Goal: Communication & Community: Connect with others

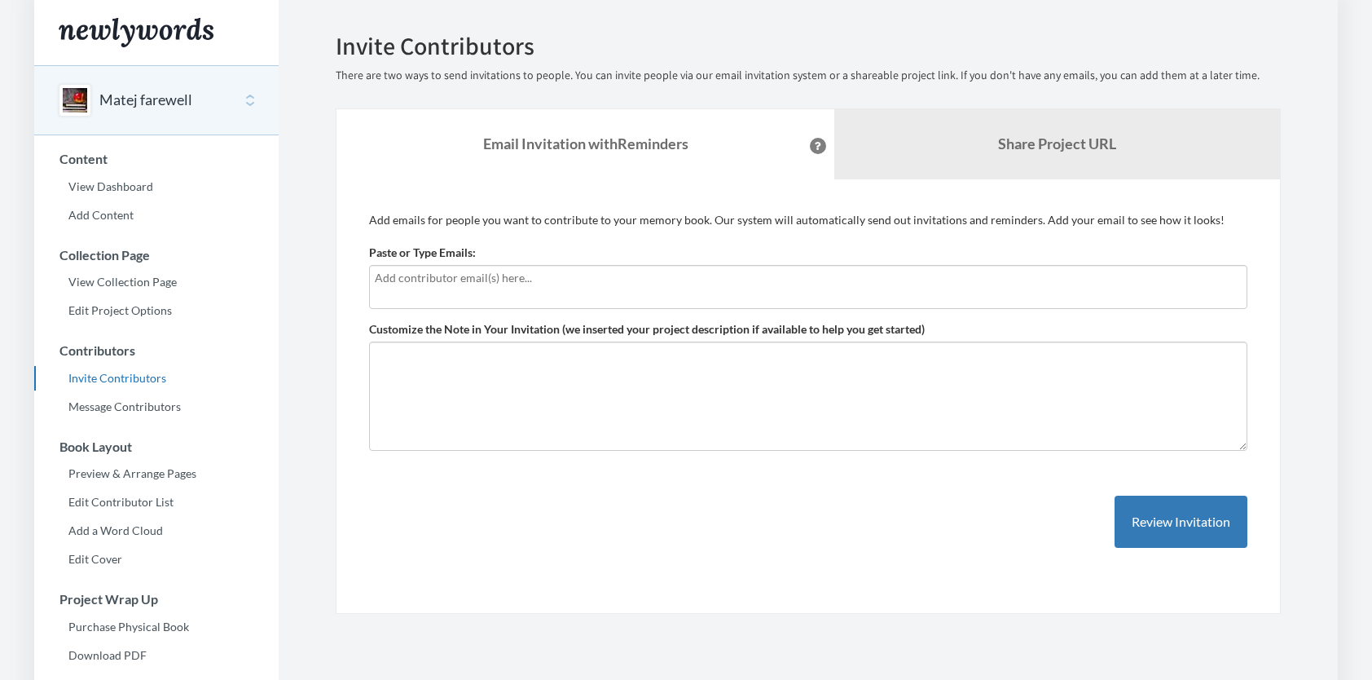
click at [421, 278] on input "text" at bounding box center [808, 278] width 867 height 18
click at [378, 285] on input "text" at bounding box center [808, 278] width 867 height 18
click at [455, 279] on input "text" at bounding box center [808, 278] width 867 height 18
click at [411, 277] on input "text" at bounding box center [808, 278] width 867 height 18
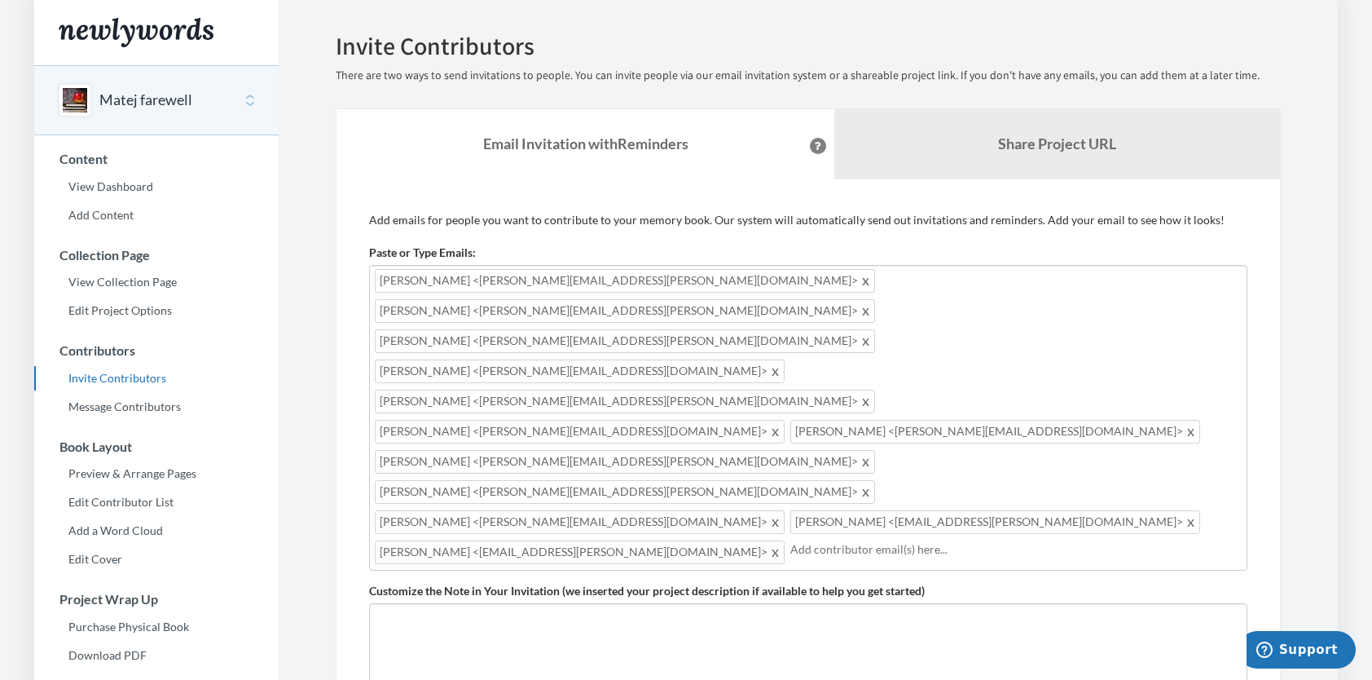
click at [772, 245] on div "Paste or Type Emails: Ivo.Maly@kyndryl.com,Alberto.Bejerano.Iglesias@kyndryl.co…" at bounding box center [808, 407] width 878 height 326
click at [873, 301] on span at bounding box center [866, 311] width 12 height 20
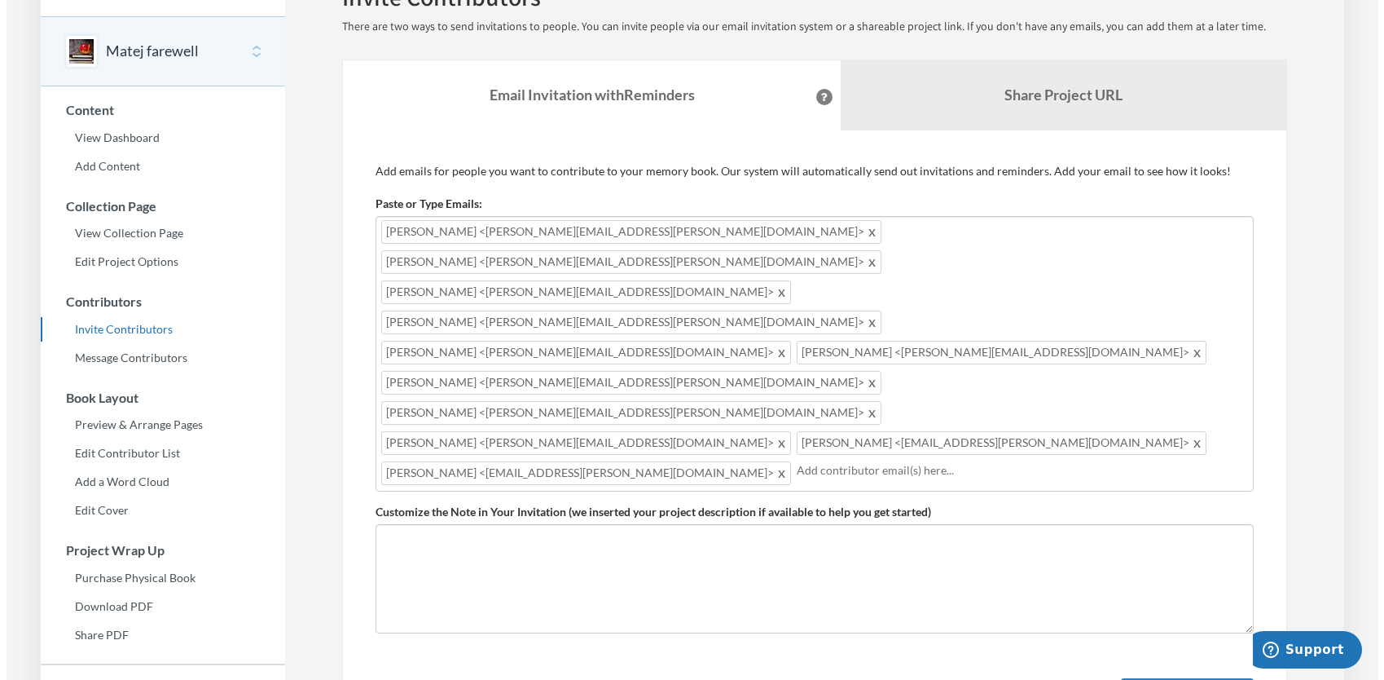
scroll to position [50, 0]
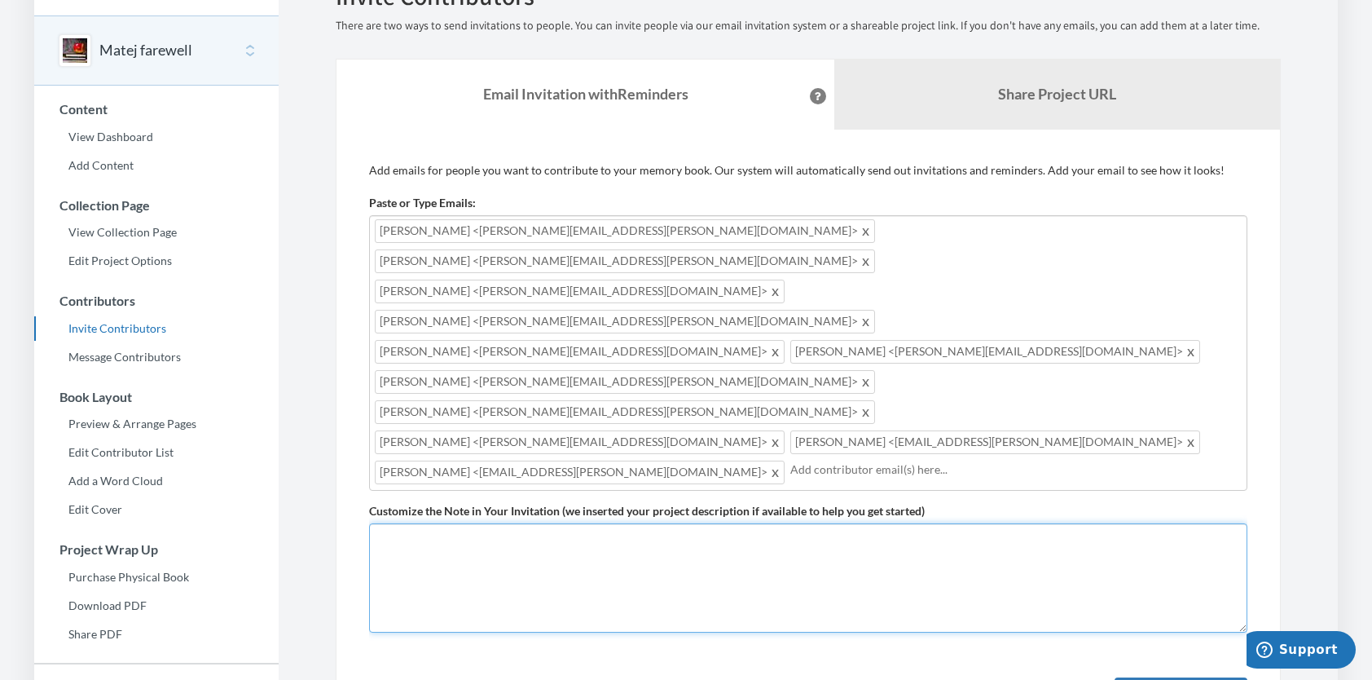
click at [475, 523] on textarea "Customize the Note in Your Invitation (we inserted your project description if …" at bounding box center [808, 577] width 878 height 109
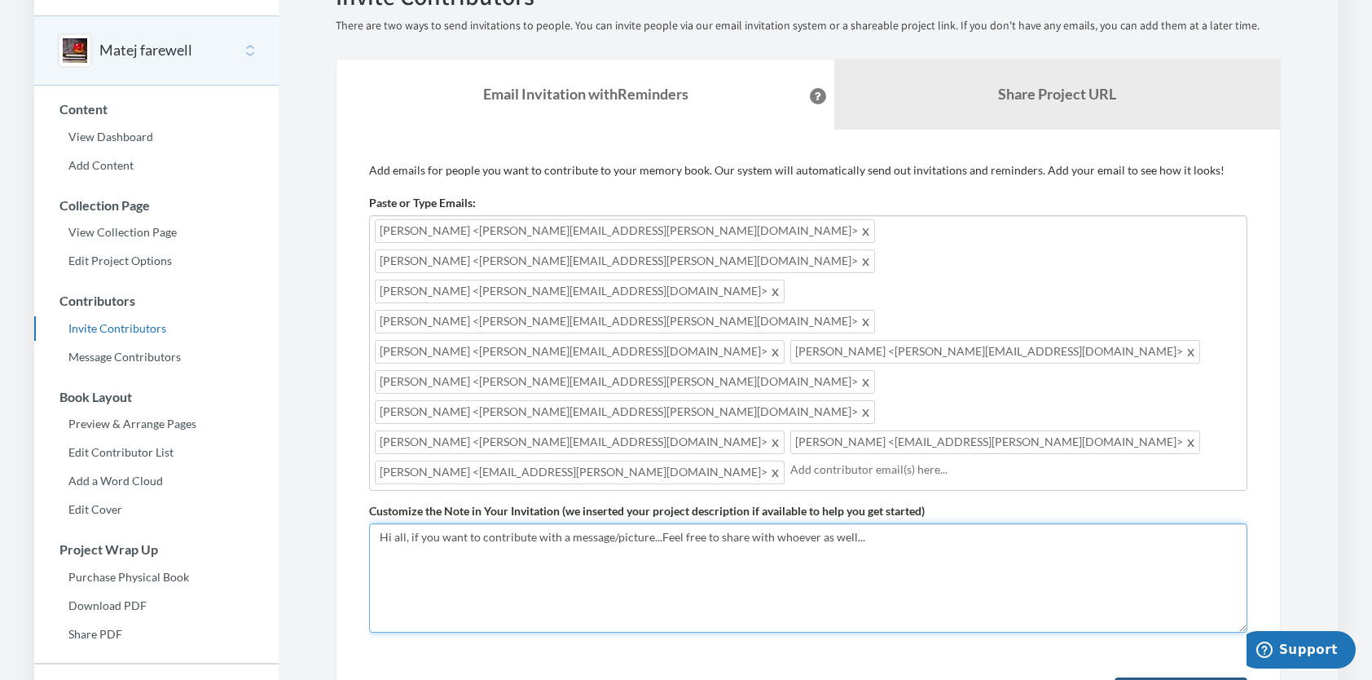
type textarea "Hi all, if you want to contribute with a message/picture...Feel free to share w…"
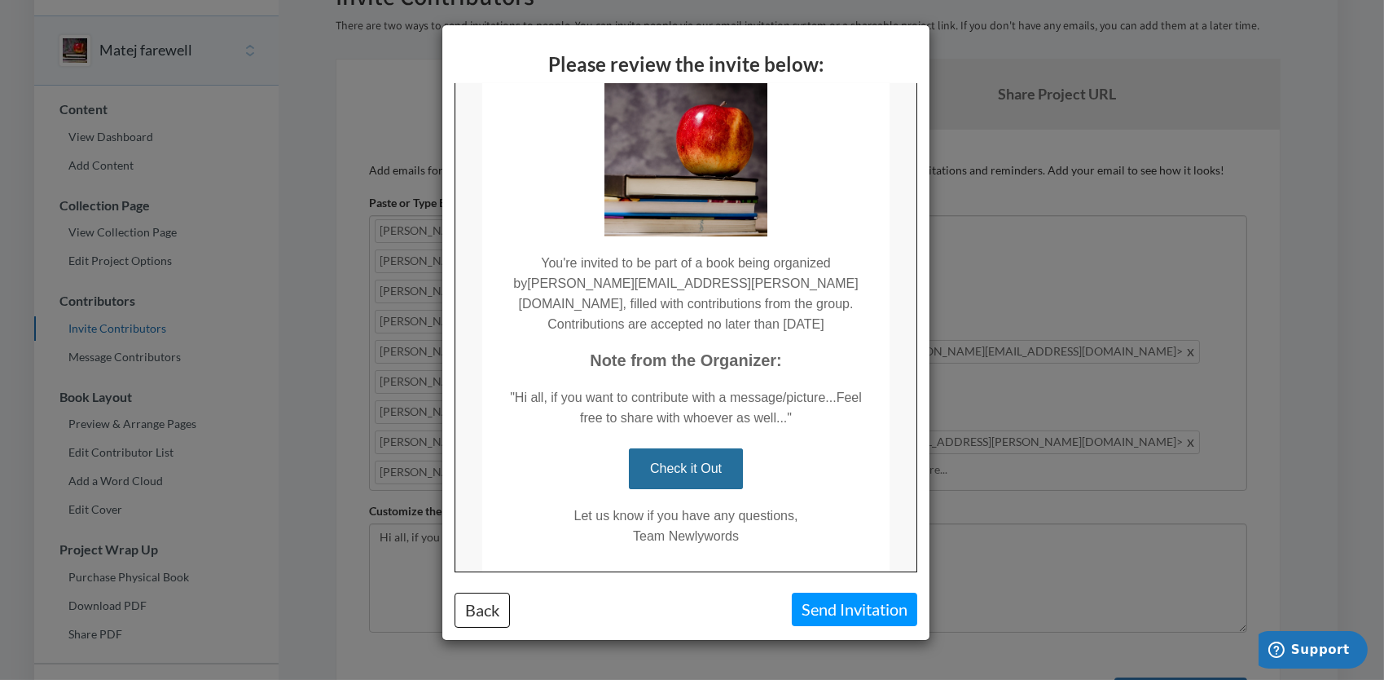
scroll to position [111, 0]
click at [499, 606] on button "Back" at bounding box center [482, 609] width 55 height 35
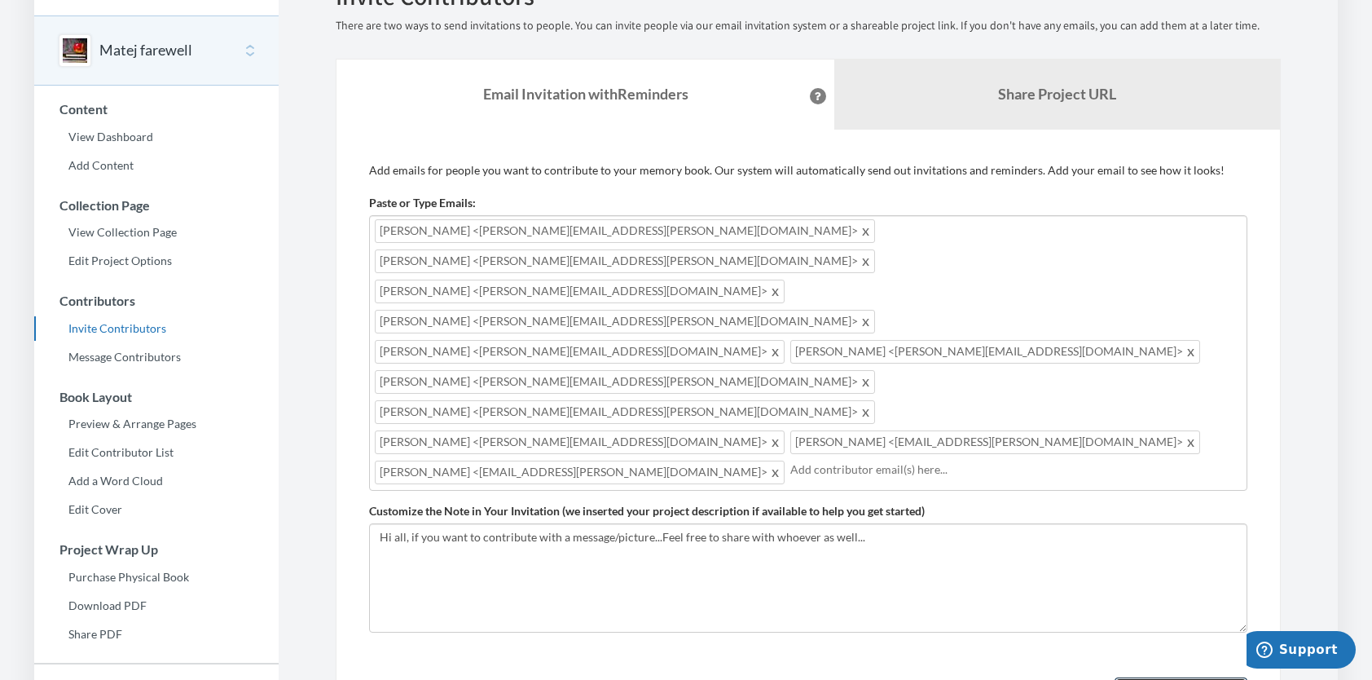
scroll to position [0, 0]
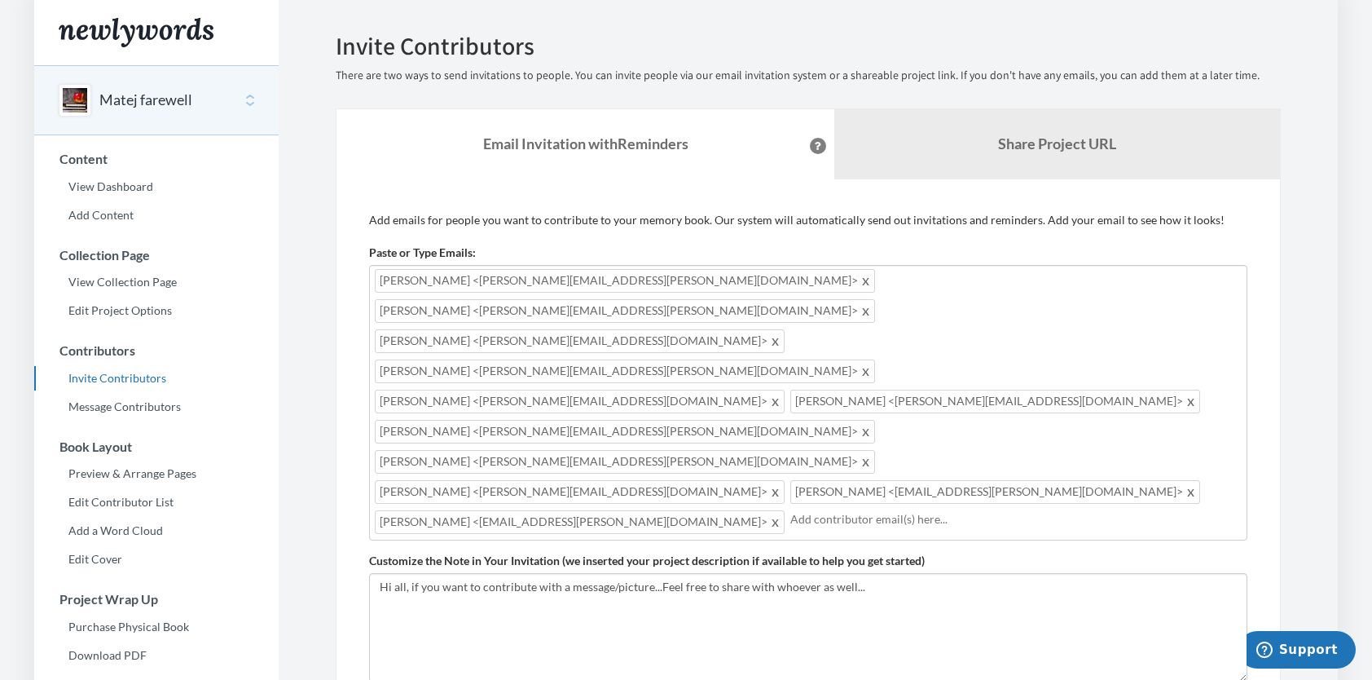
click at [125, 98] on button "Matej farewell" at bounding box center [145, 100] width 93 height 21
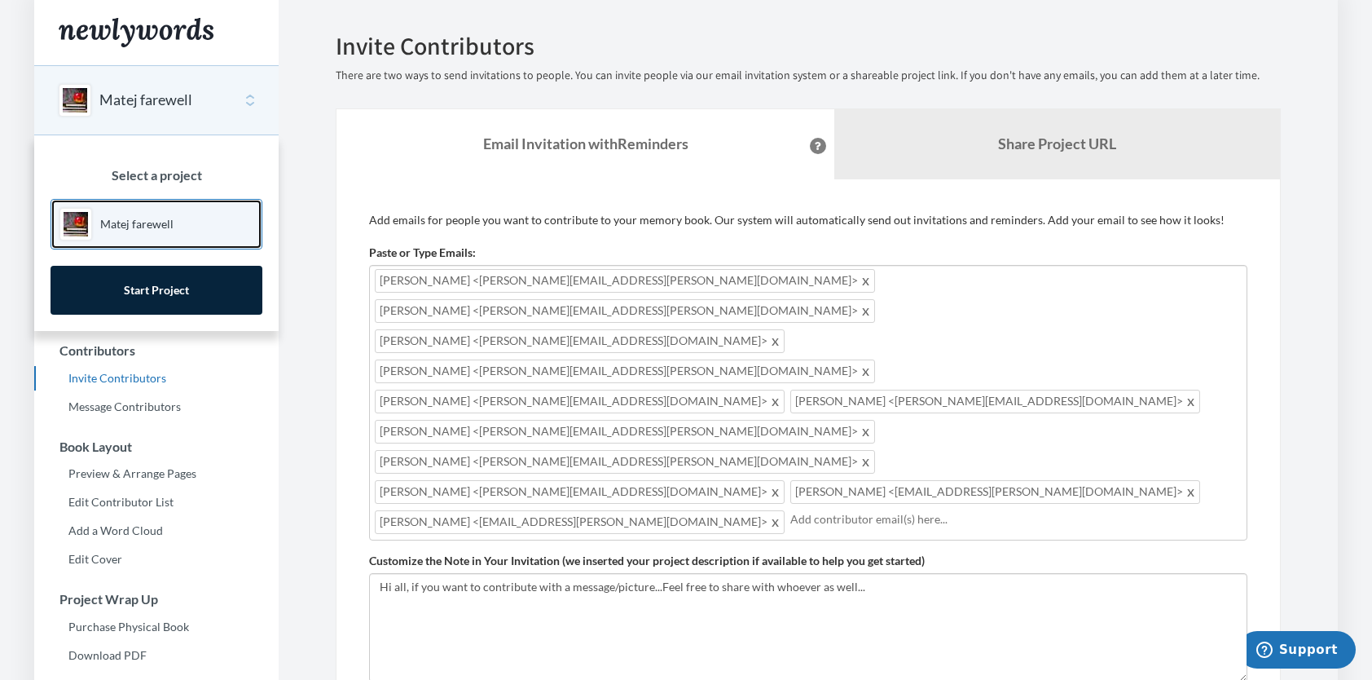
click at [130, 220] on p "Matej farewell" at bounding box center [136, 224] width 73 height 16
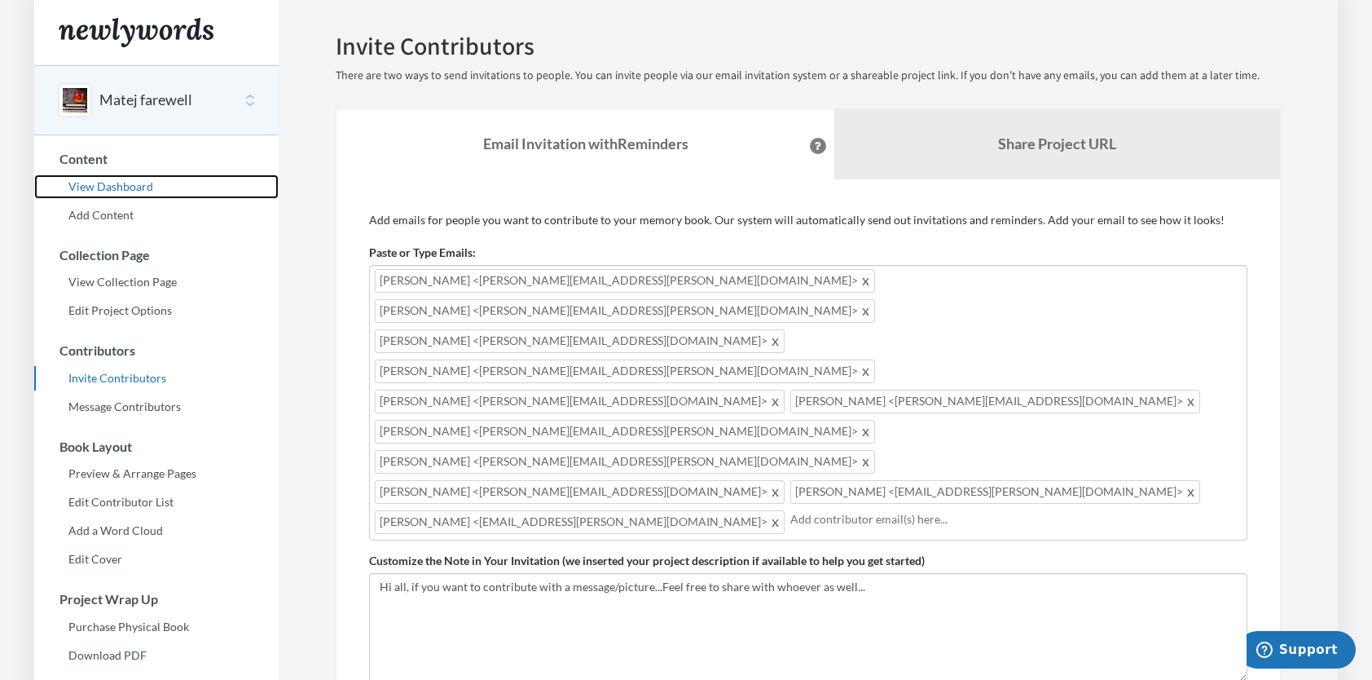
click at [106, 187] on link "View Dashboard" at bounding box center [156, 186] width 244 height 24
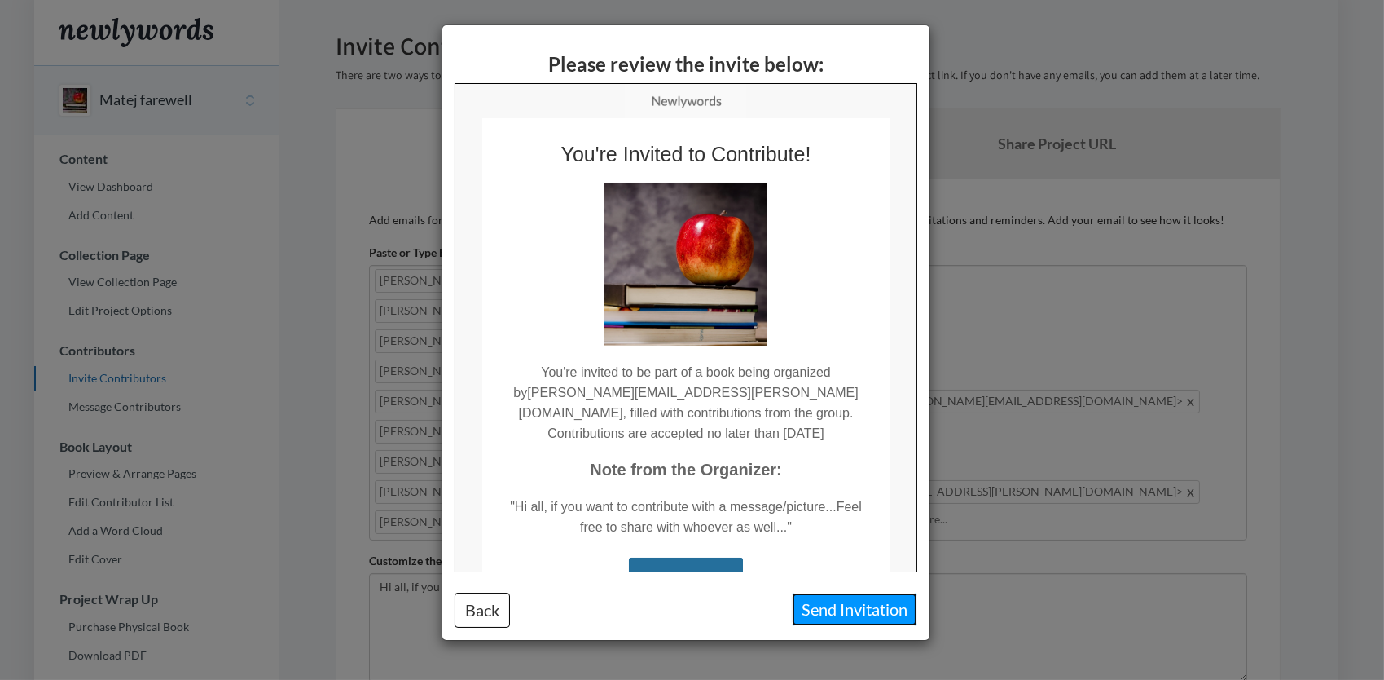
click at [795, 614] on button "Send Invitation" at bounding box center [854, 608] width 125 height 33
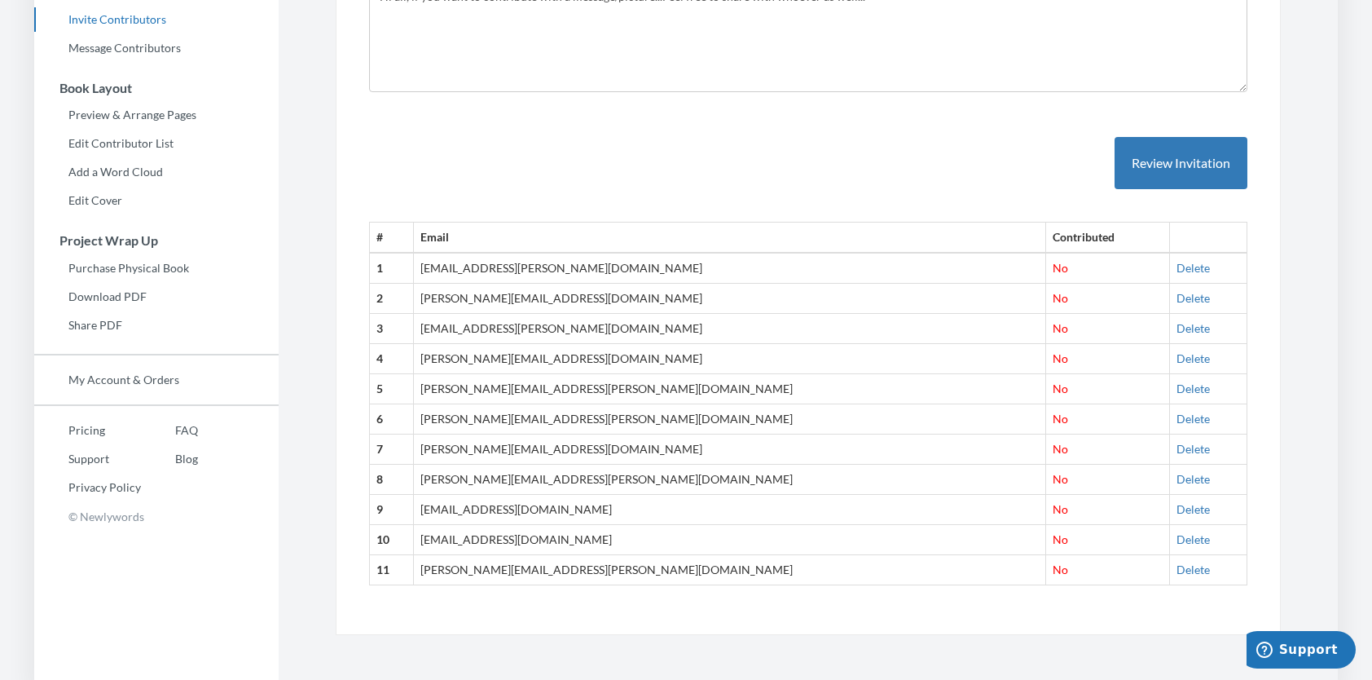
scroll to position [361, 0]
click at [1300, 500] on div "Emails have been sent! Invite Contributors There are two ways to send invitatio…" at bounding box center [808, 152] width 994 height 961
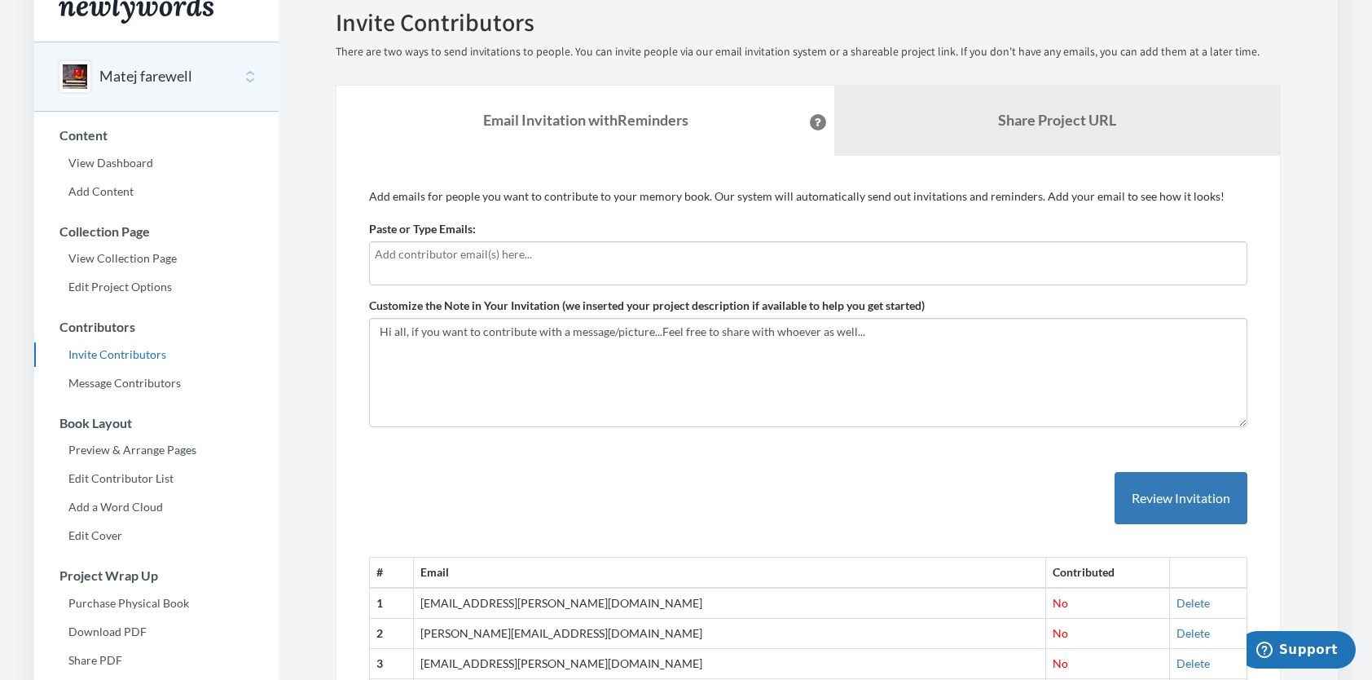
scroll to position [0, 0]
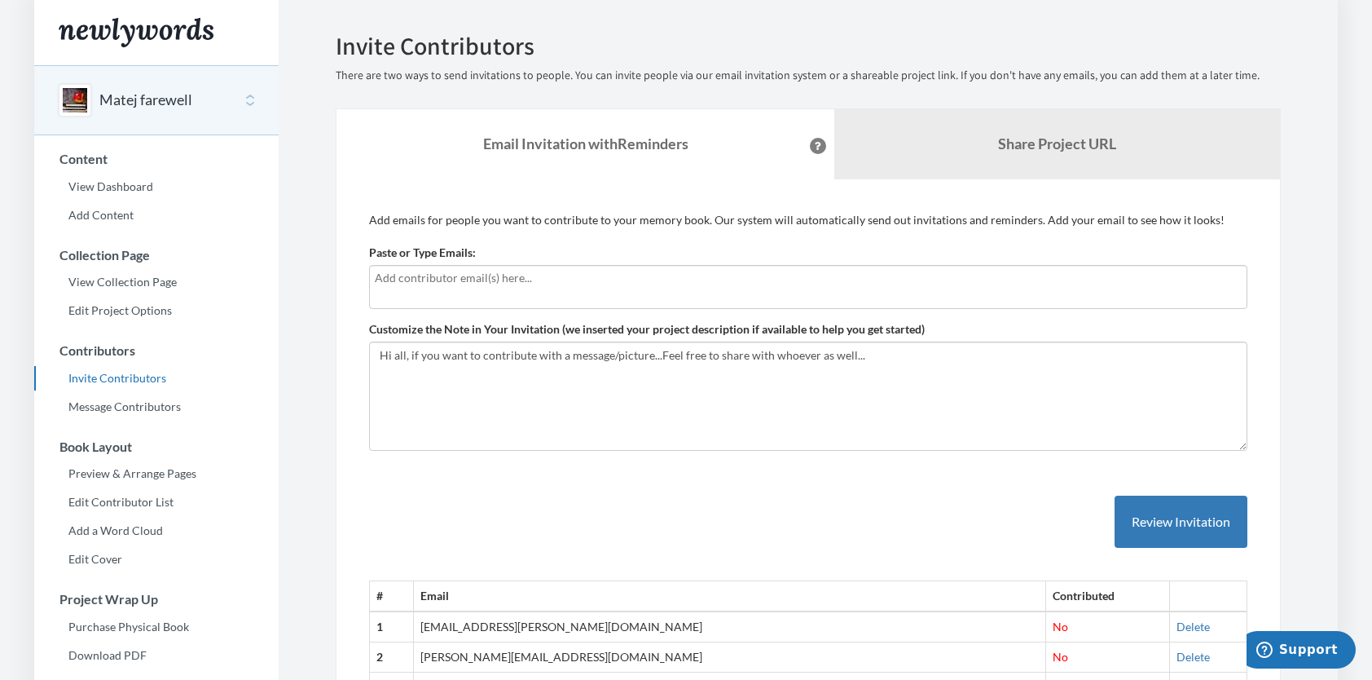
click at [161, 95] on button "Matej farewell" at bounding box center [145, 100] width 93 height 21
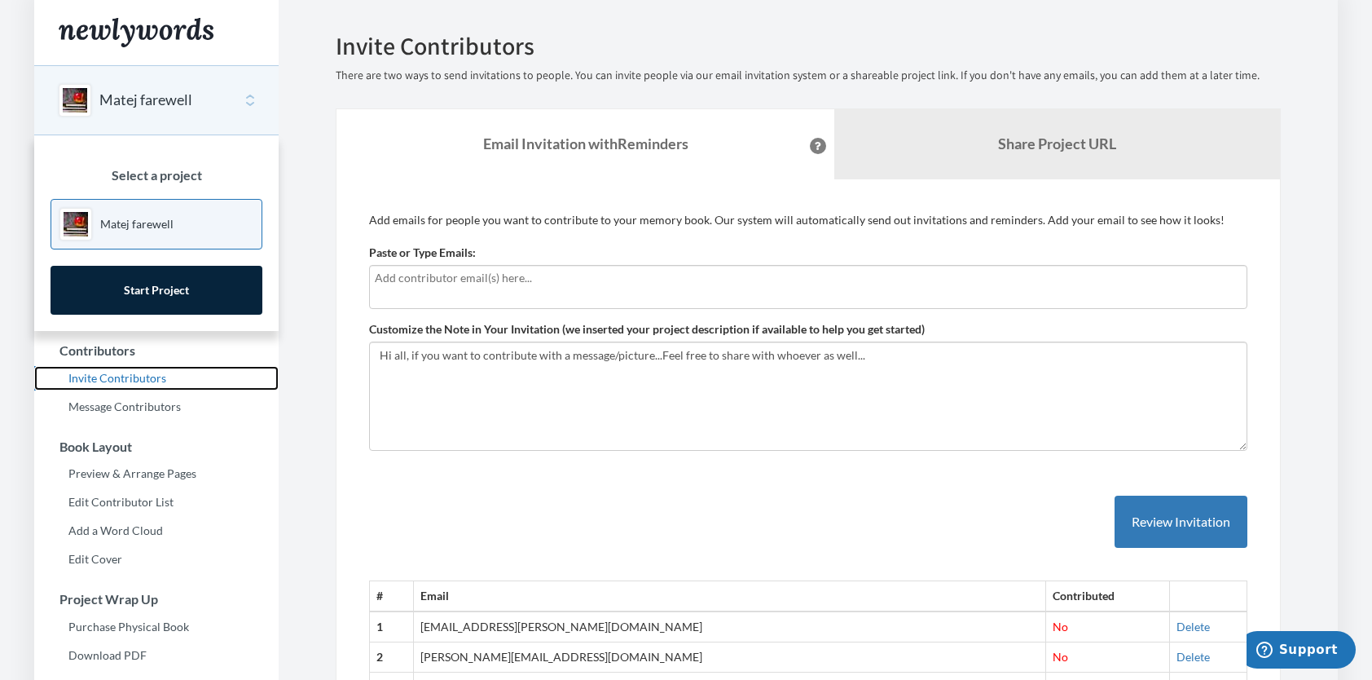
click at [152, 383] on link "Invite Contributors" at bounding box center [156, 378] width 244 height 24
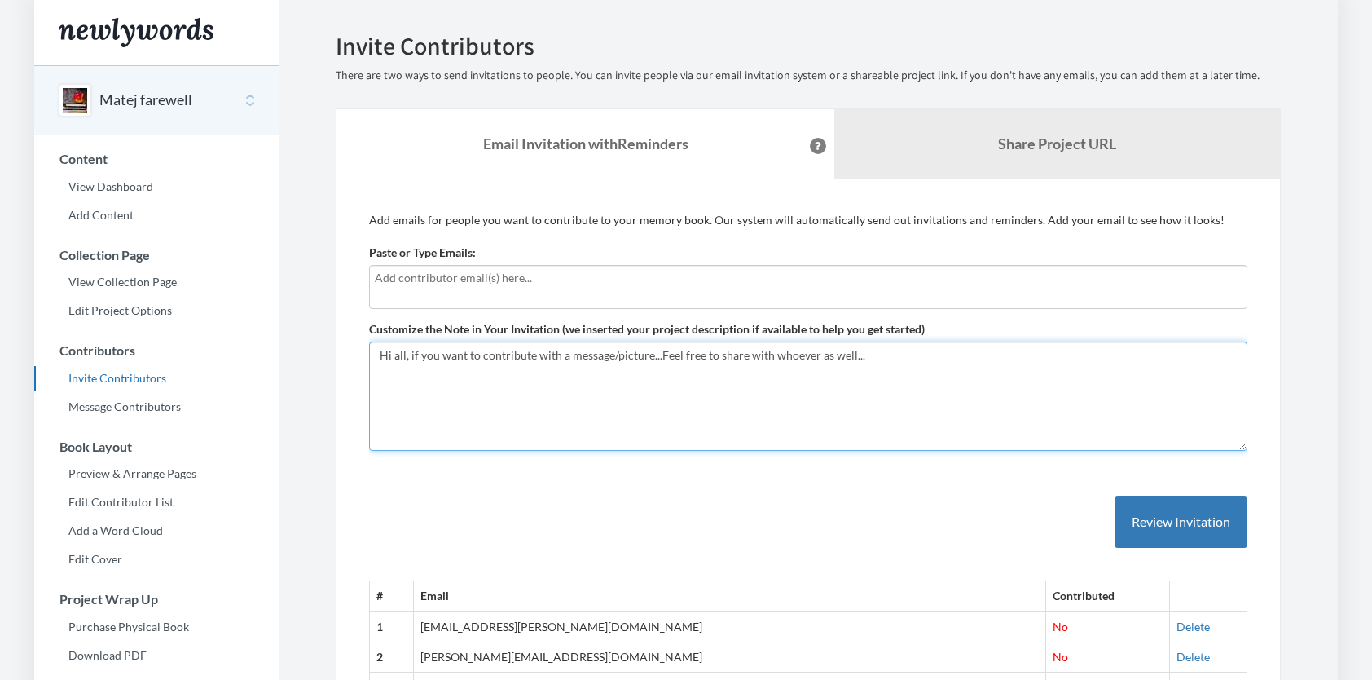
click at [446, 357] on textarea "Hi all, if you want to contribute with a message/picture...Feel free to share w…" at bounding box center [808, 395] width 878 height 109
click at [438, 259] on label "Paste or Type Emails:" at bounding box center [422, 252] width 107 height 16
click at [0, 0] on input "Paste or Type Emails:" at bounding box center [0, 0] width 0 height 0
click at [429, 275] on input "text" at bounding box center [808, 278] width 867 height 18
click at [111, 90] on button "Matej farewell" at bounding box center [145, 100] width 93 height 21
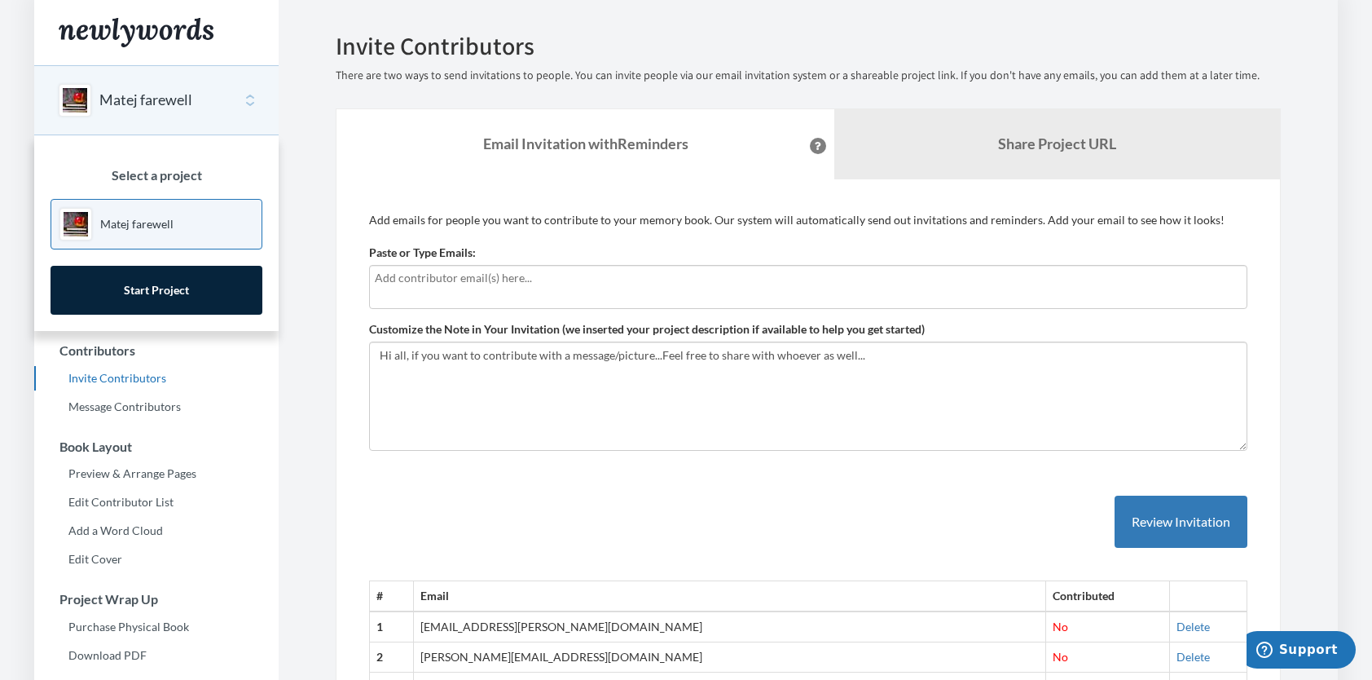
click at [156, 90] on button "Matej farewell" at bounding box center [145, 100] width 93 height 21
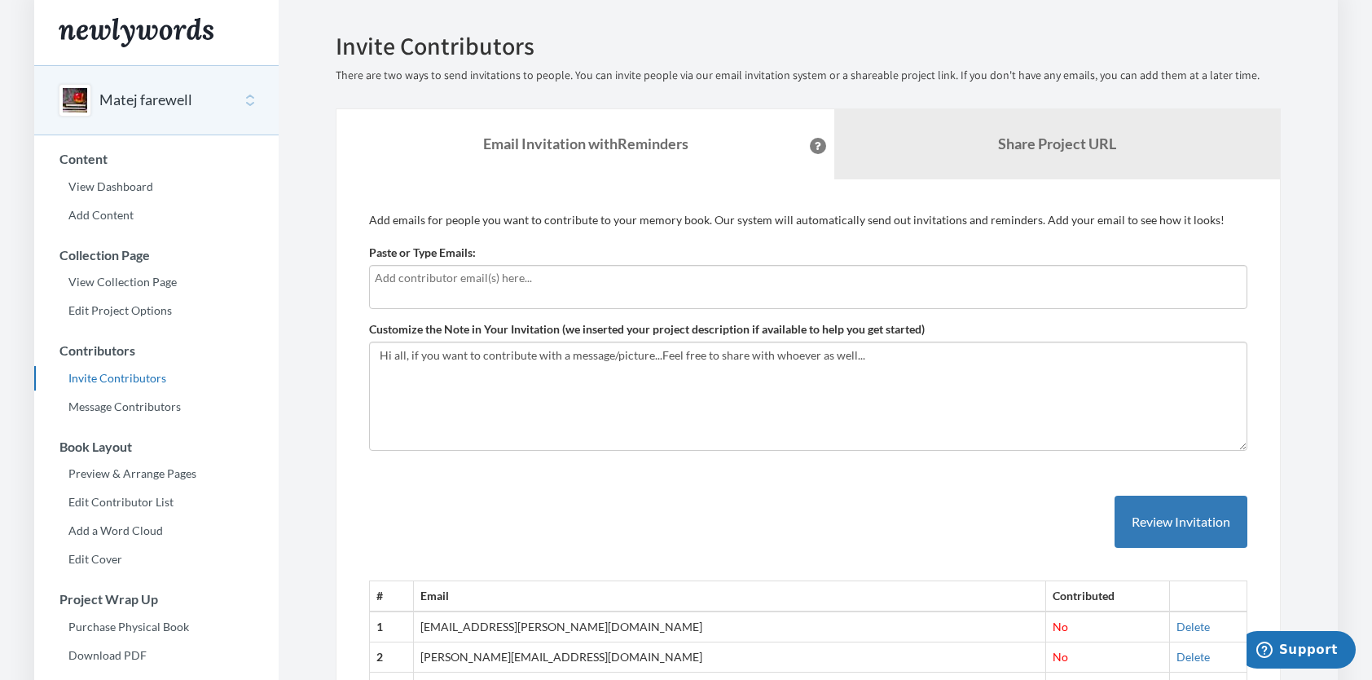
click at [143, 103] on button "Matej farewell" at bounding box center [145, 100] width 93 height 21
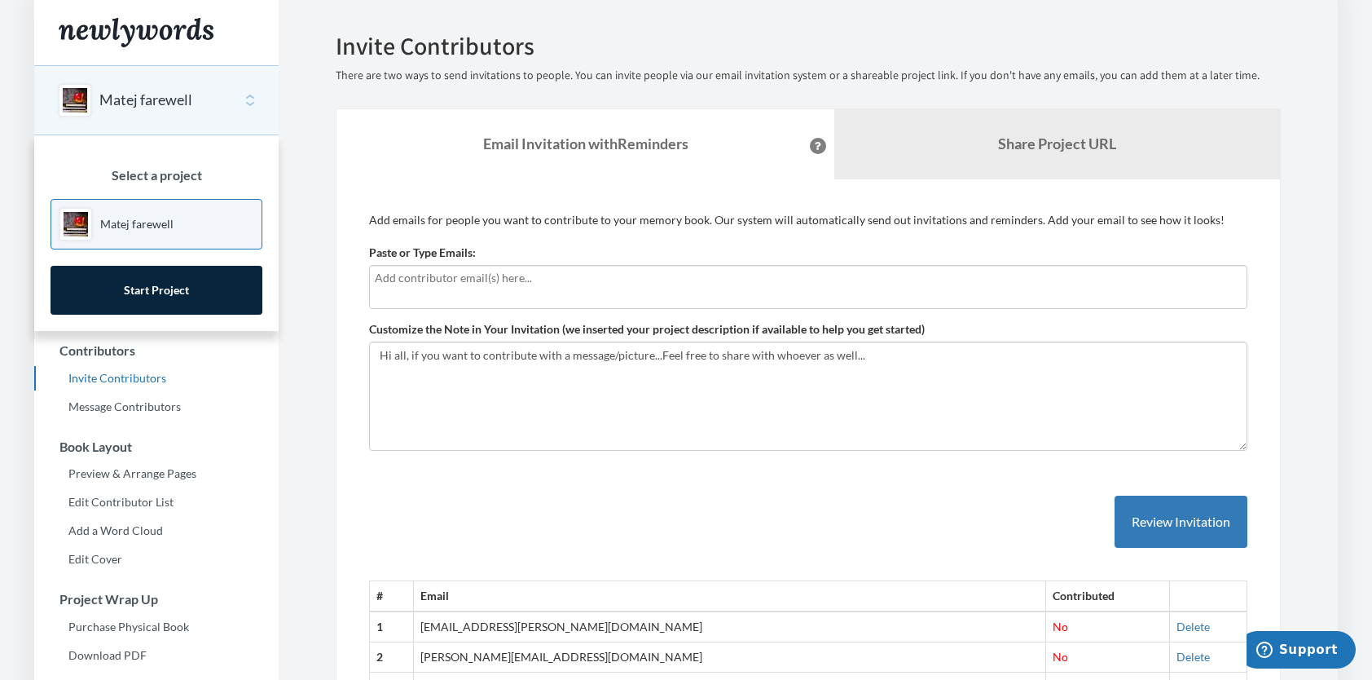
click at [121, 143] on div "Select a project Matej farewell Start Project" at bounding box center [156, 233] width 244 height 196
click at [143, 112] on div "Matej farewell" at bounding box center [156, 100] width 244 height 70
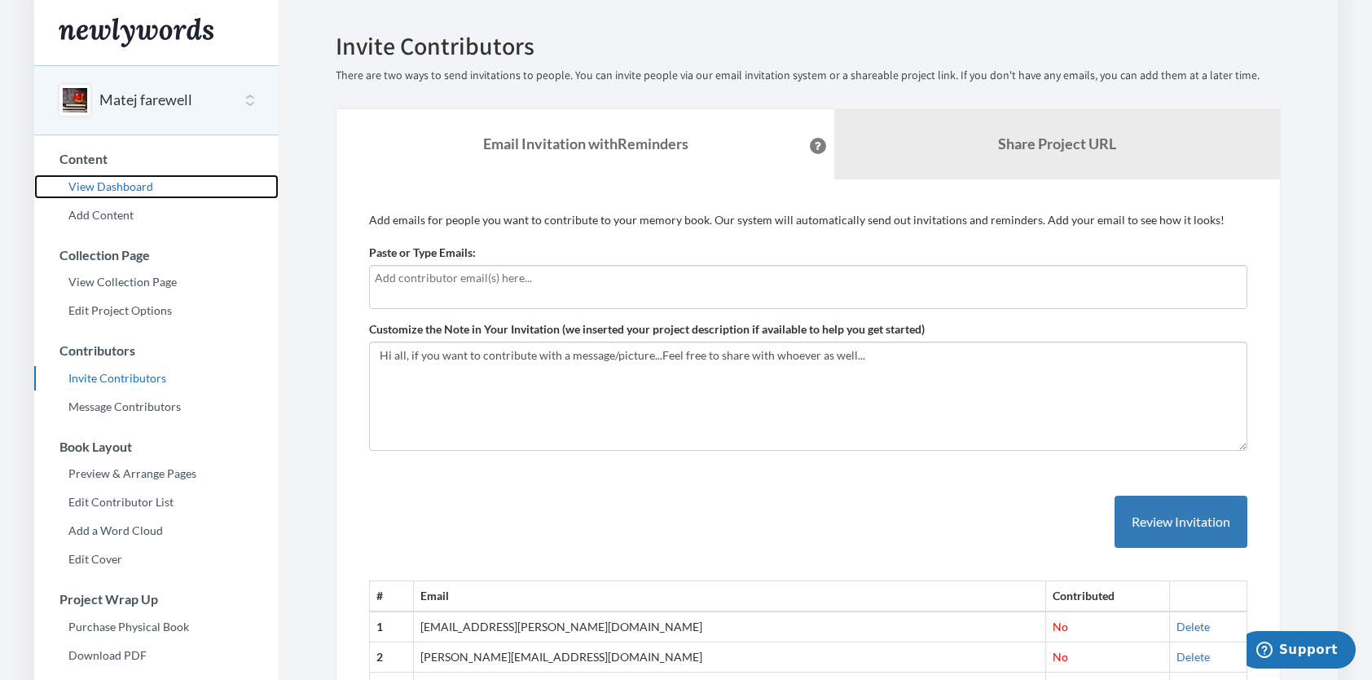
click at [111, 185] on link "View Dashboard" at bounding box center [156, 186] width 244 height 24
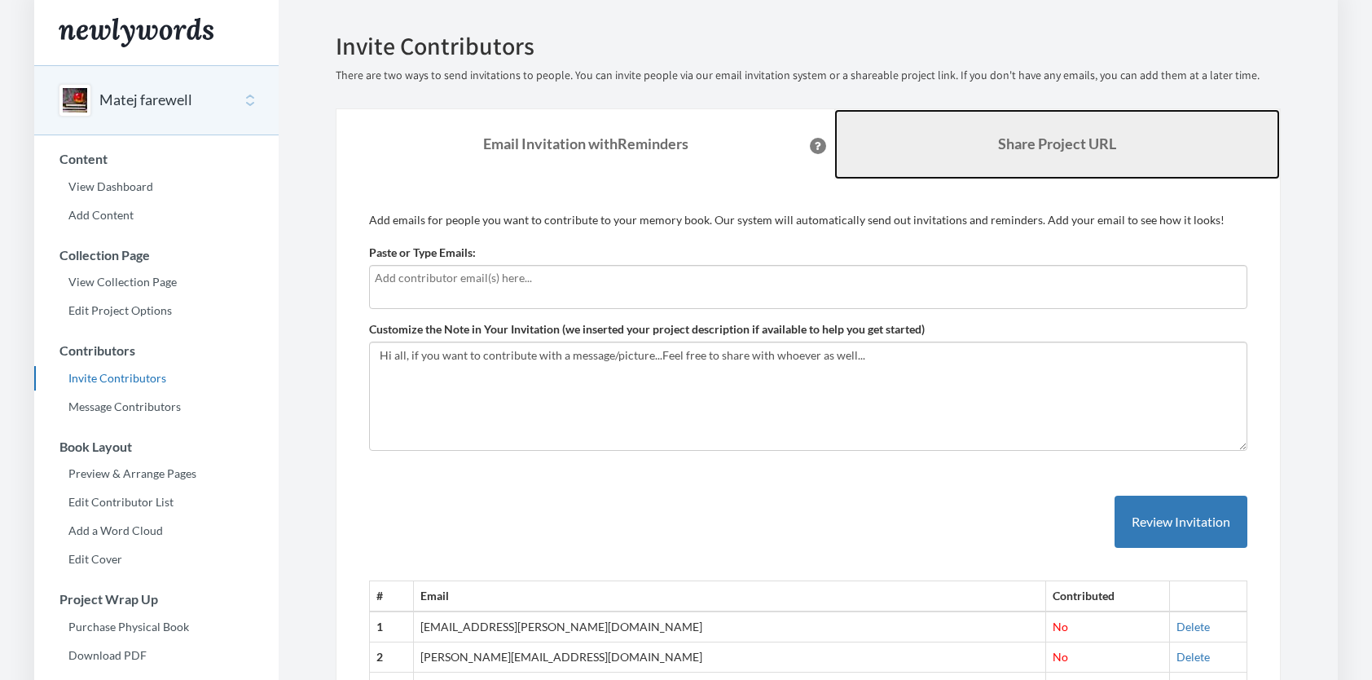
click at [1040, 147] on b "Share Project URL" at bounding box center [1057, 143] width 118 height 18
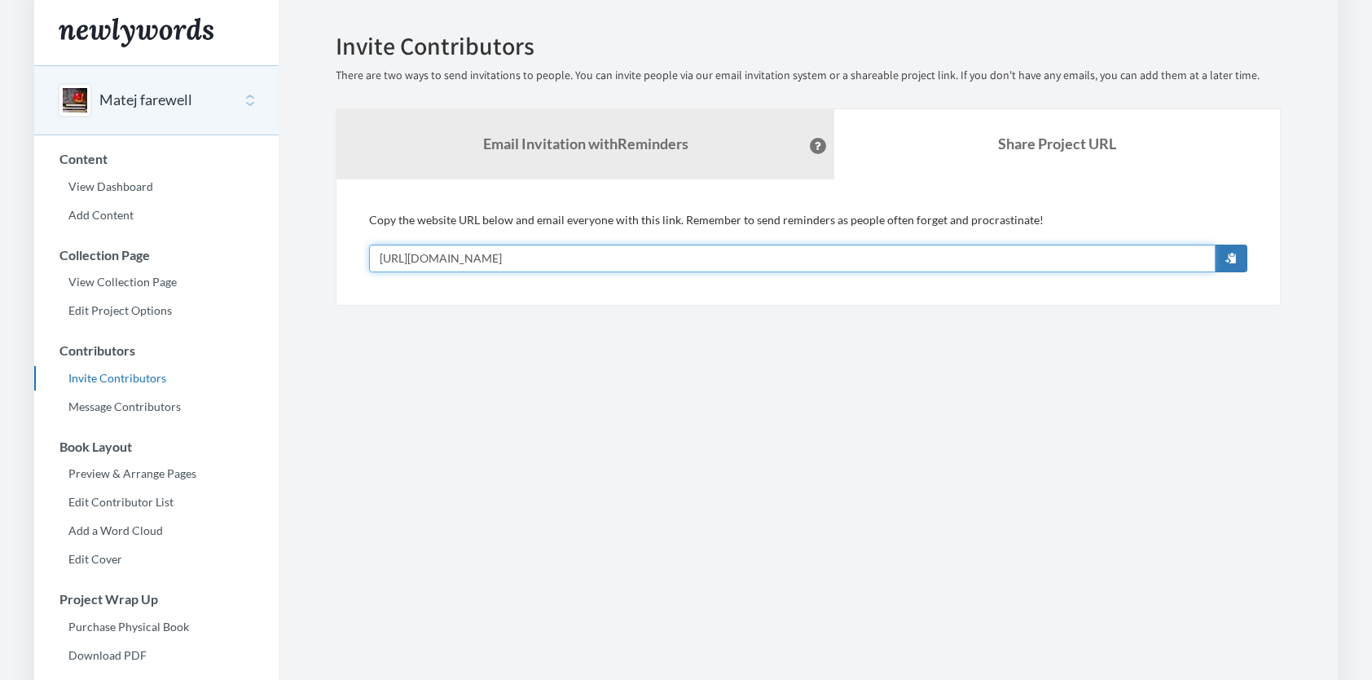
drag, startPoint x: 622, startPoint y: 251, endPoint x: 266, endPoint y: 230, distance: 355.9
click at [266, 230] on div "Main menu Matej farewell Select a project Matej farewell Start Project Content …" at bounding box center [686, 445] width 1304 height 891
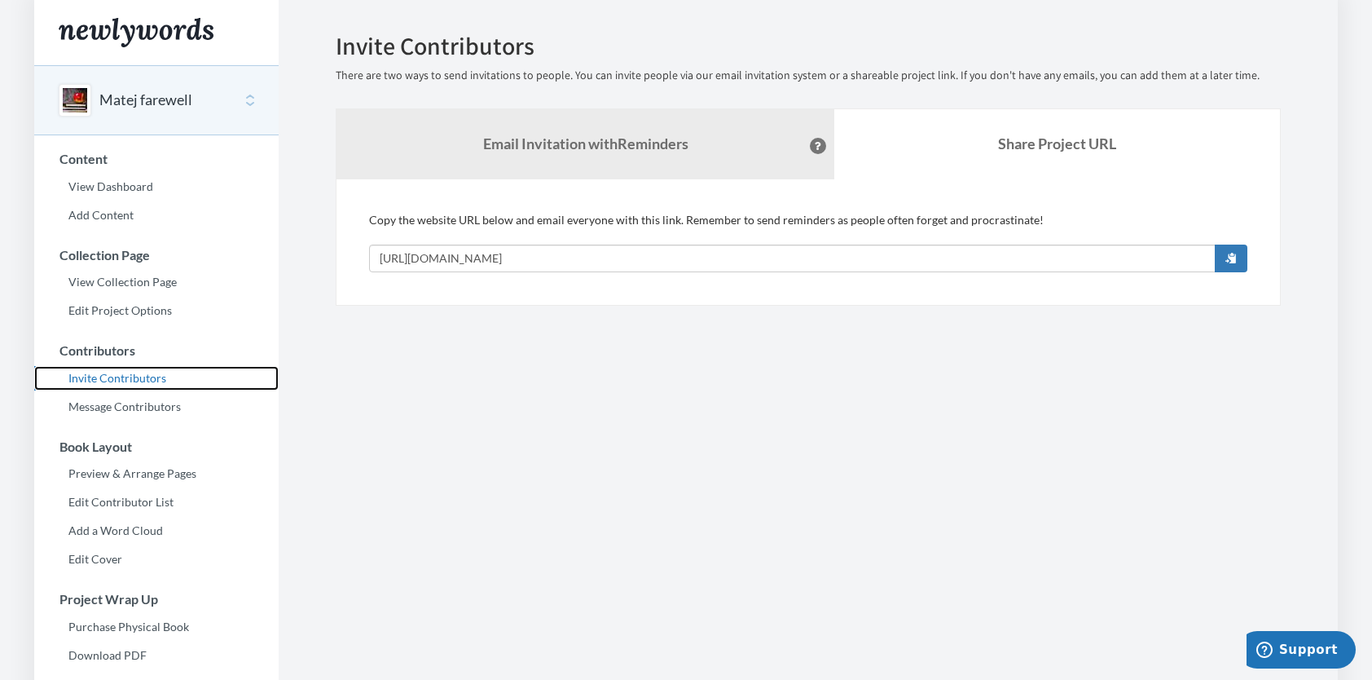
click at [136, 372] on link "Invite Contributors" at bounding box center [156, 378] width 244 height 24
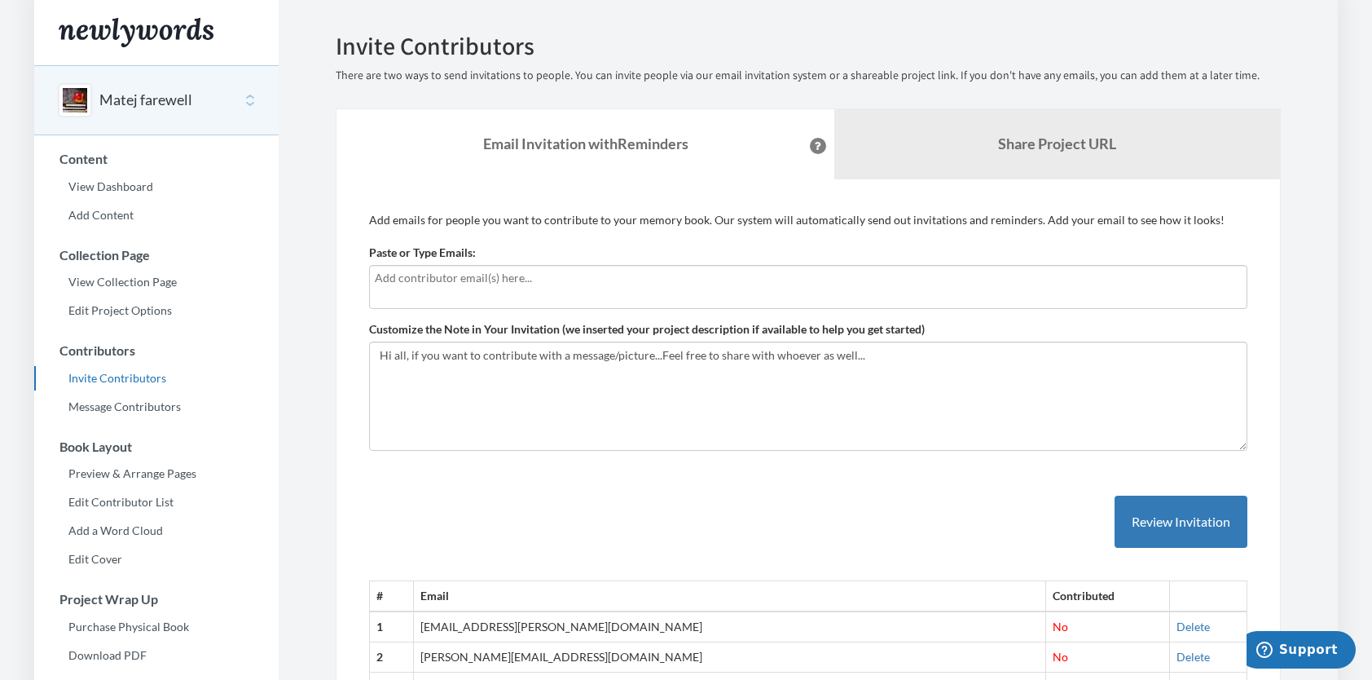
click at [477, 284] on input "text" at bounding box center [808, 278] width 867 height 18
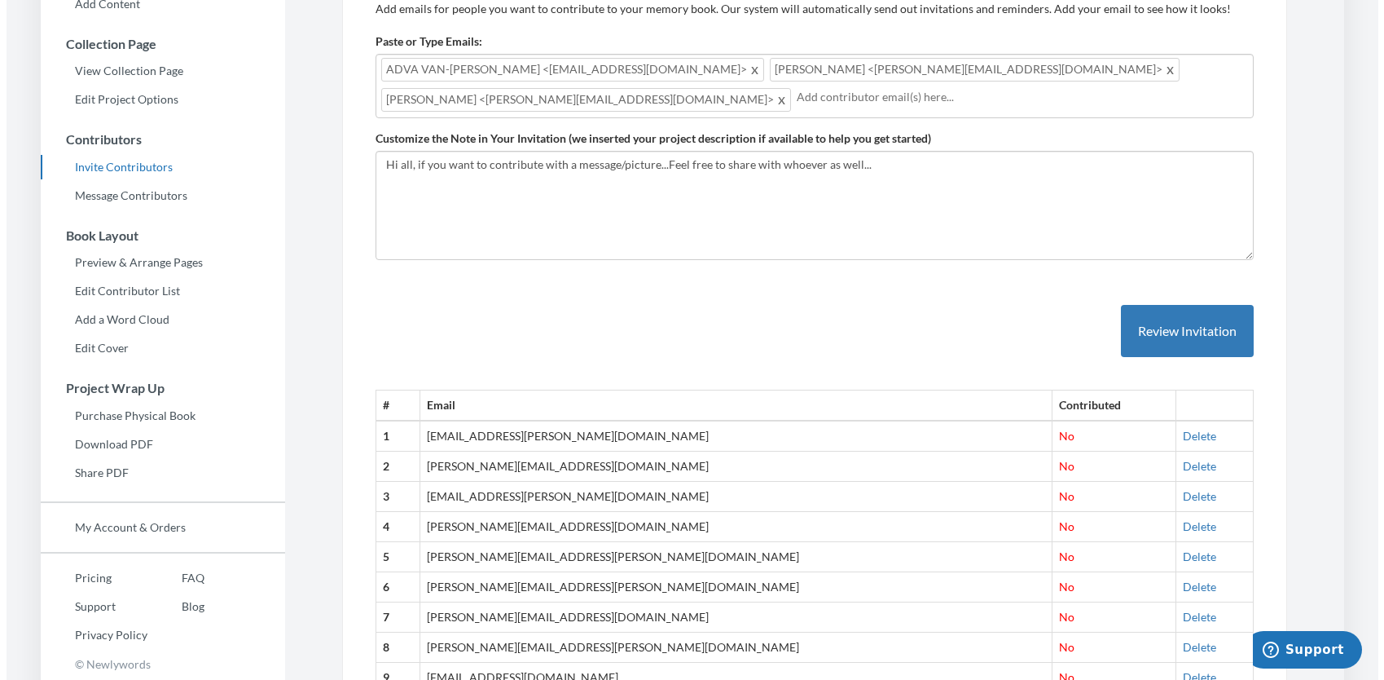
scroll to position [212, 0]
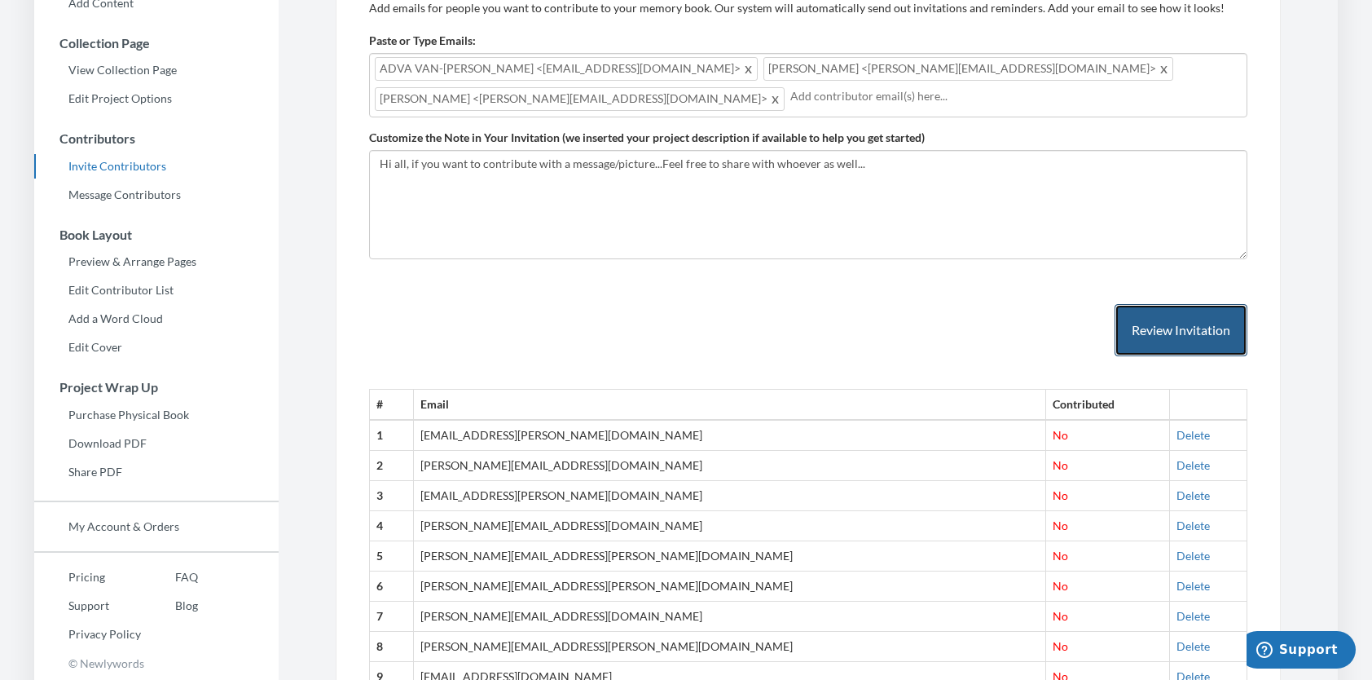
click at [1202, 339] on button "Review Invitation" at bounding box center [1181, 330] width 133 height 53
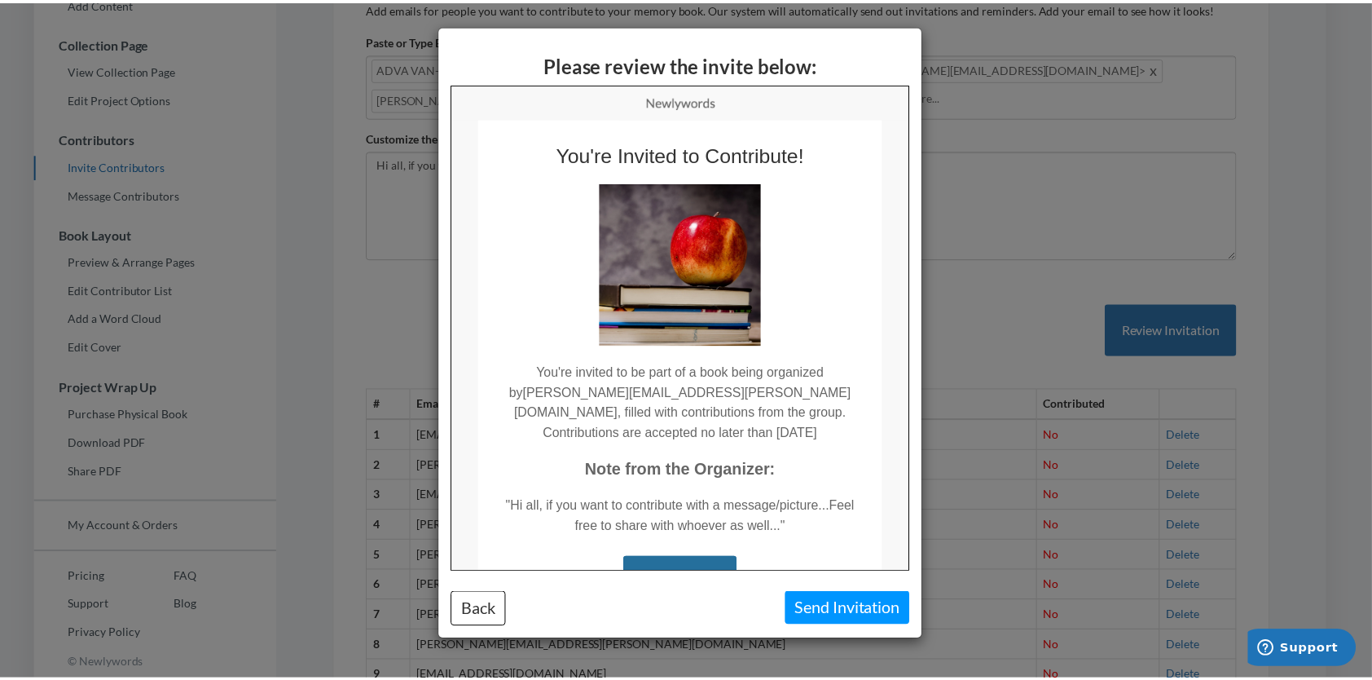
scroll to position [0, 0]
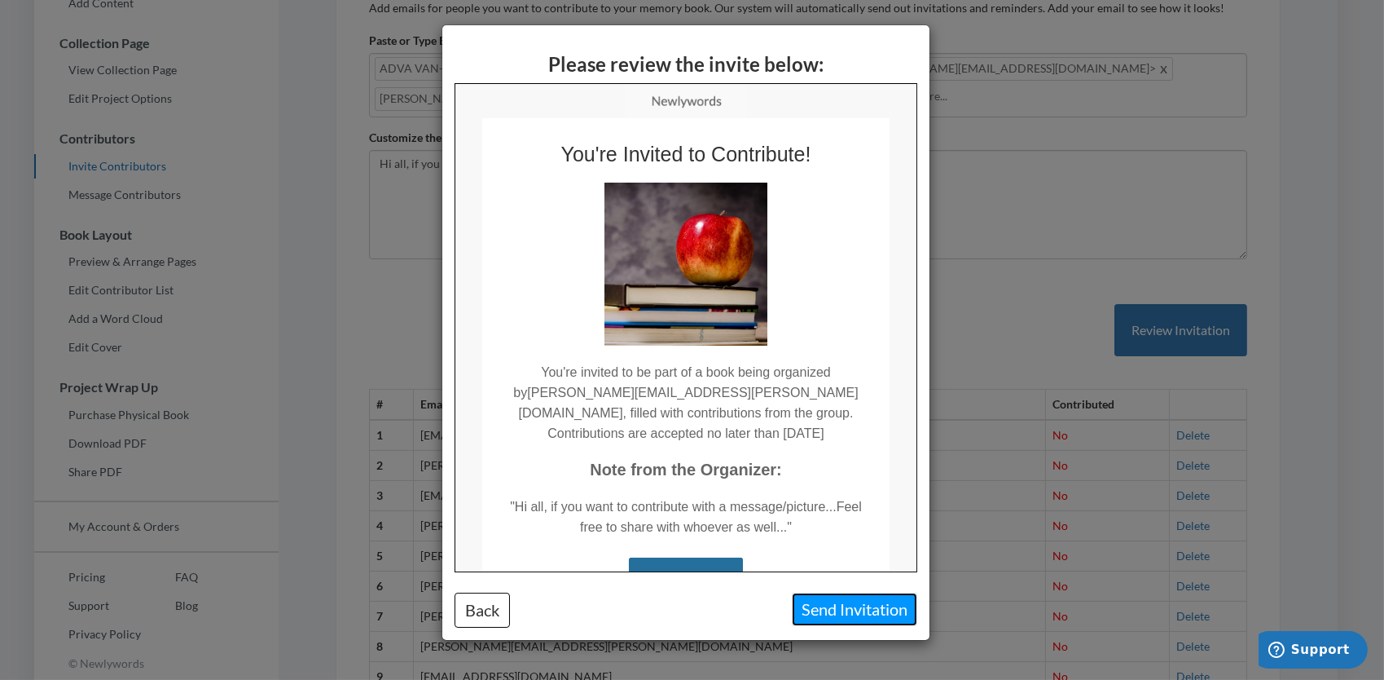
click at [863, 613] on button "Send Invitation" at bounding box center [854, 608] width 125 height 33
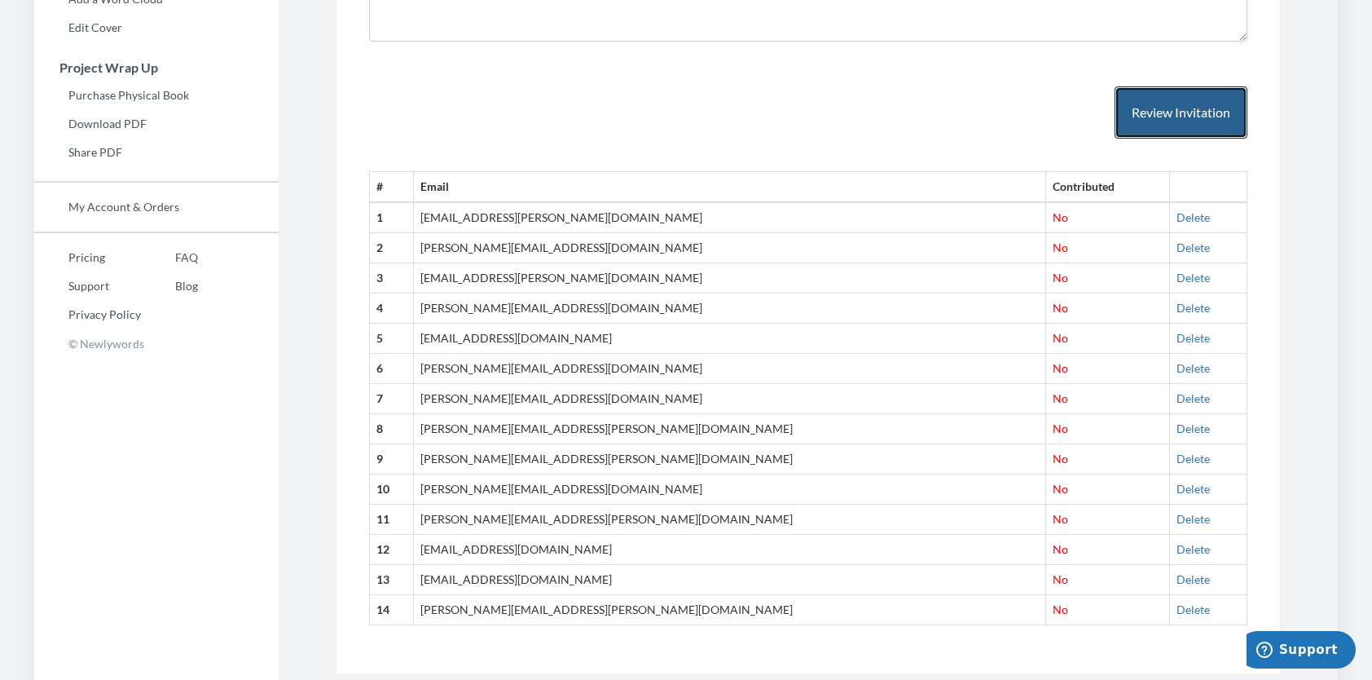
scroll to position [543, 0]
